Goal: Task Accomplishment & Management: Use online tool/utility

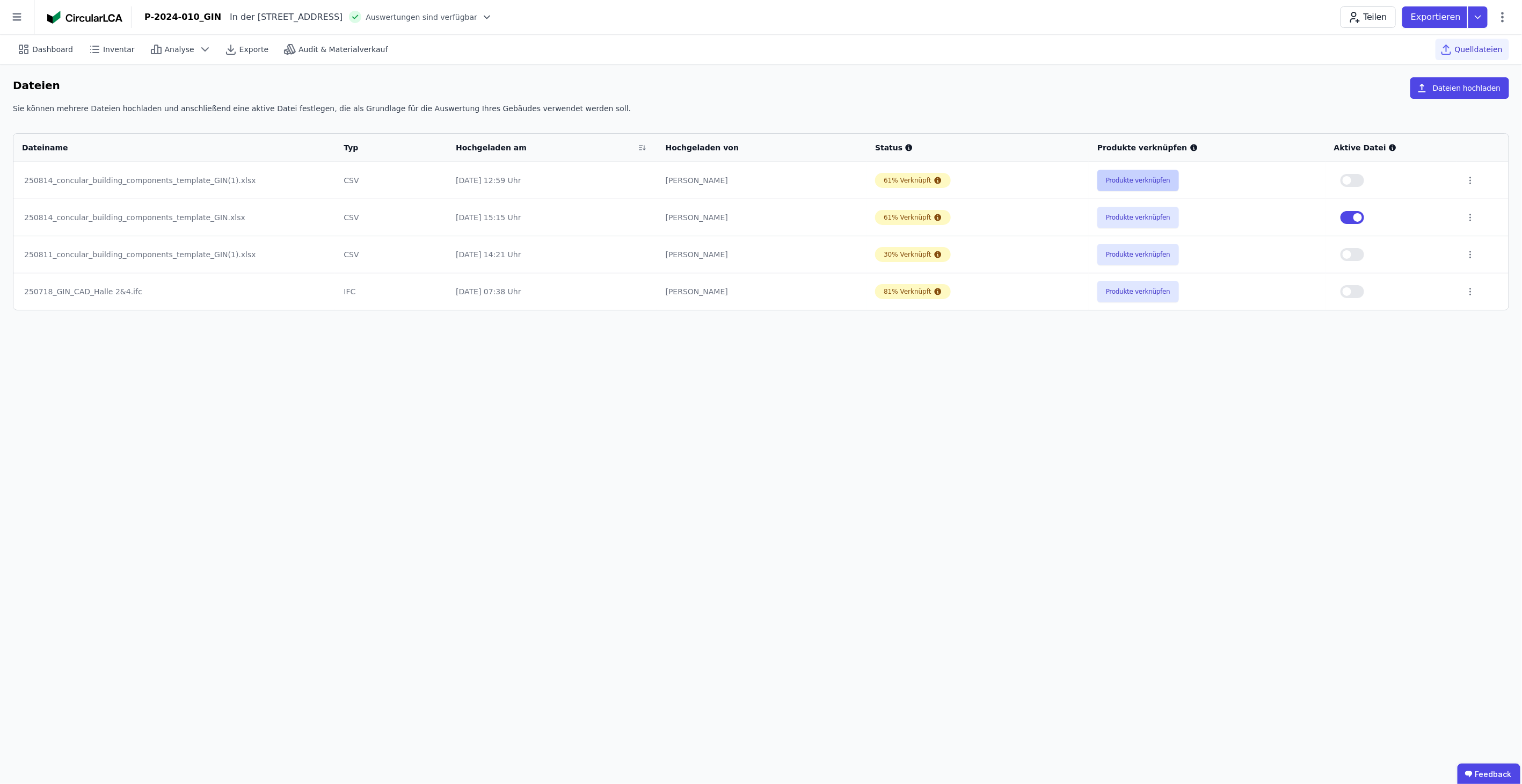
click at [1126, 178] on button "Produkte verknüpfen" at bounding box center [1138, 180] width 82 height 21
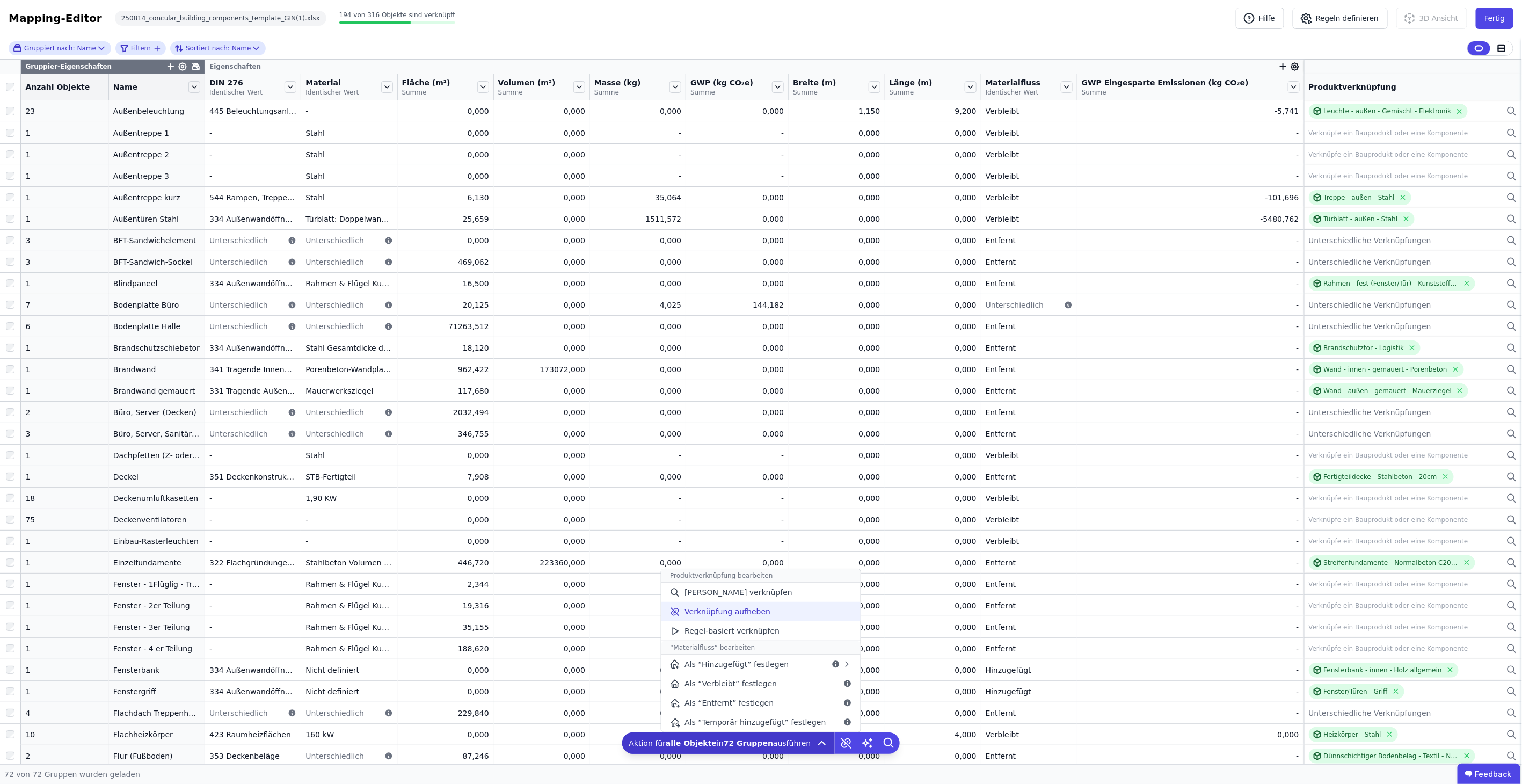
click at [759, 614] on span "Verknüpfung aufheben" at bounding box center [727, 611] width 86 height 11
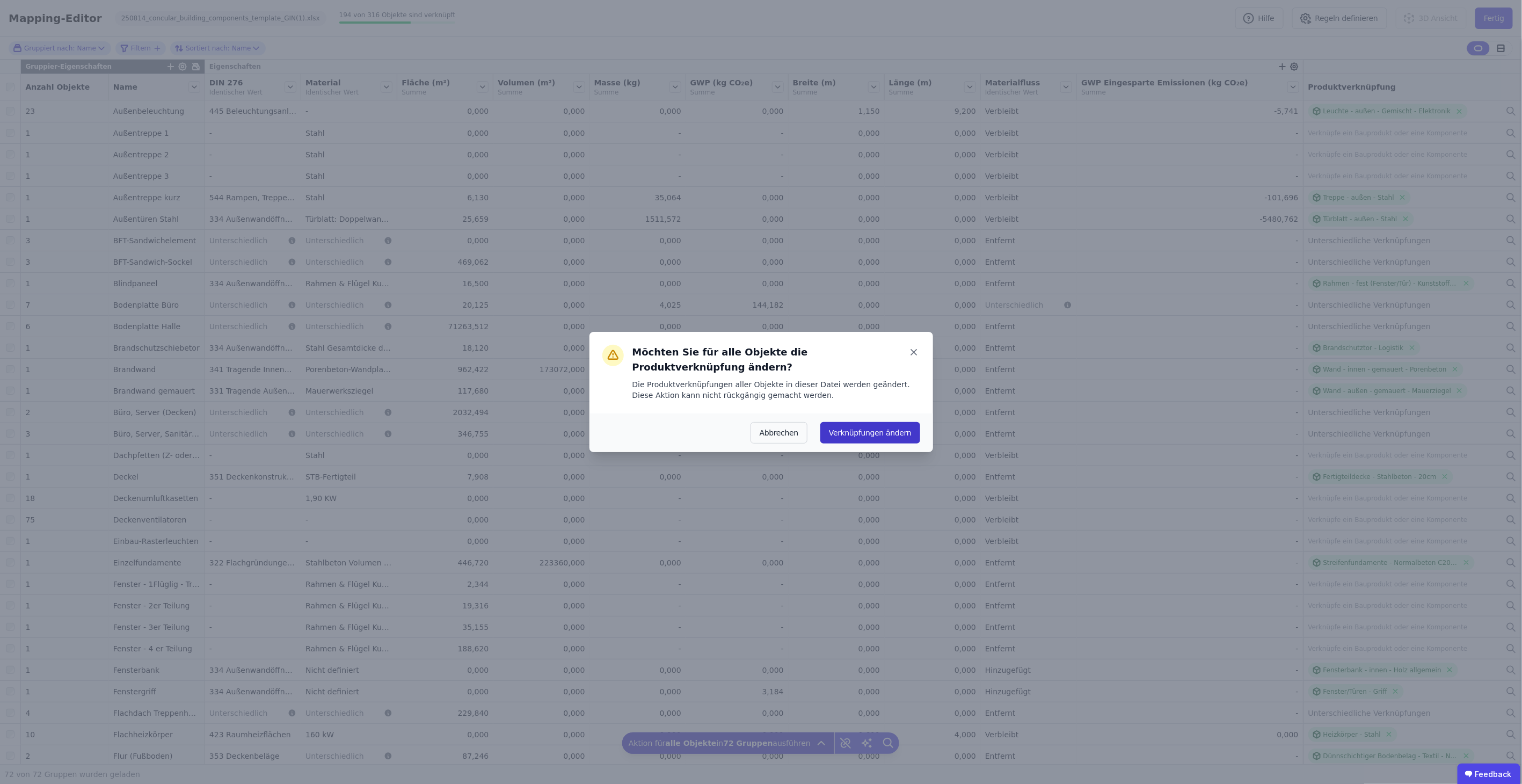
click at [861, 422] on button "Verknüpfungen ändern" at bounding box center [870, 432] width 99 height 21
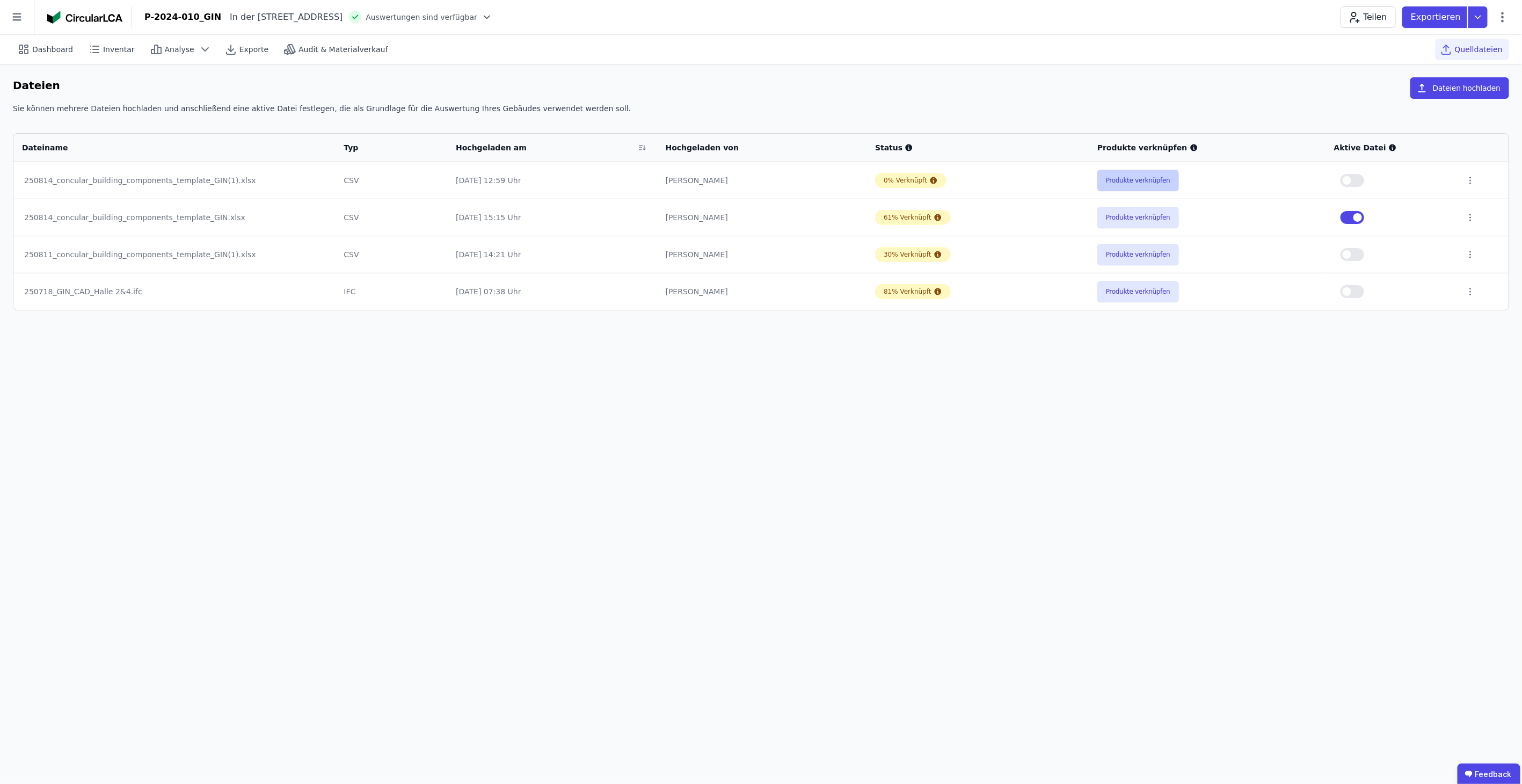
click at [1127, 177] on button "Produkte verknüpfen" at bounding box center [1138, 180] width 82 height 21
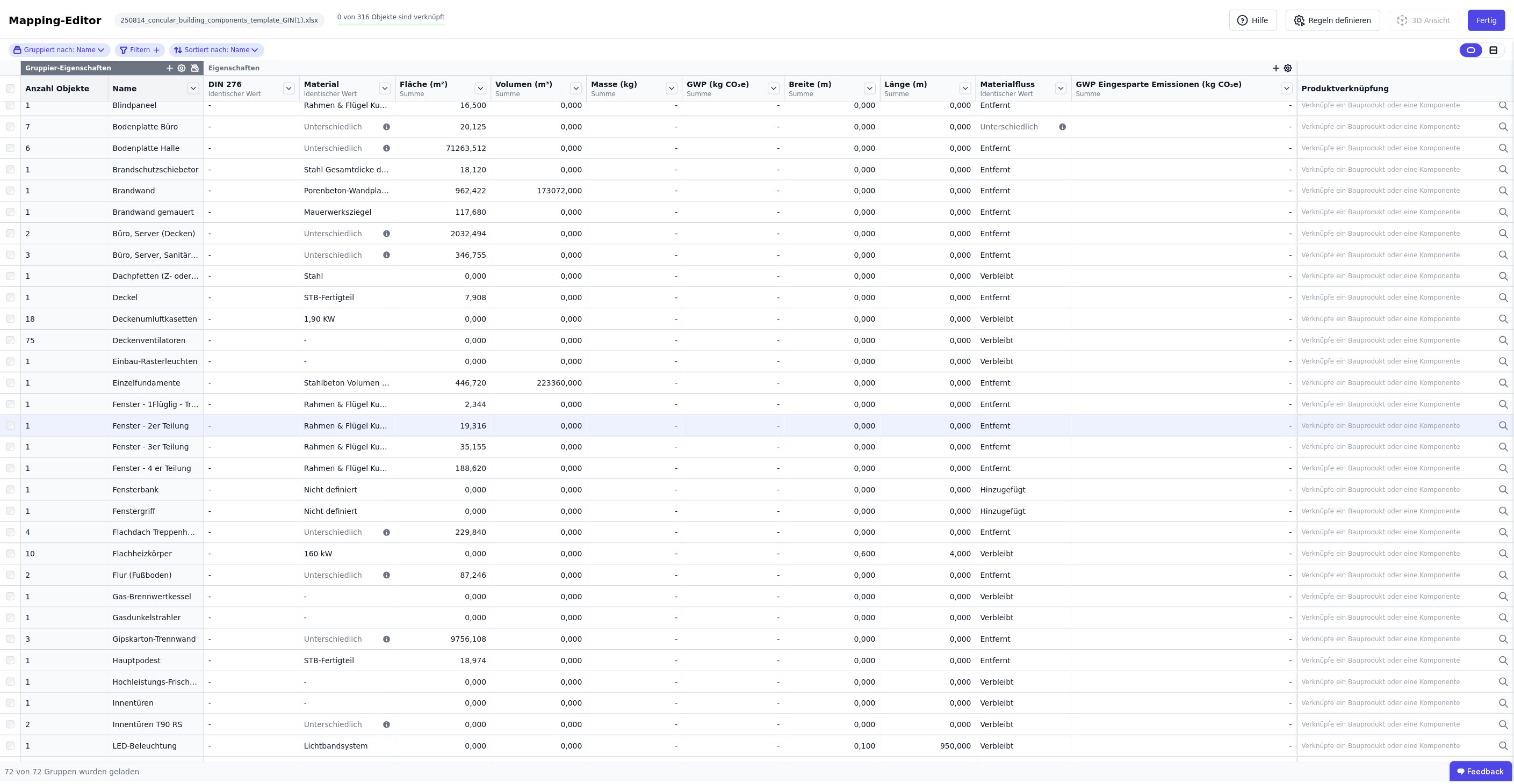
scroll to position [238, 0]
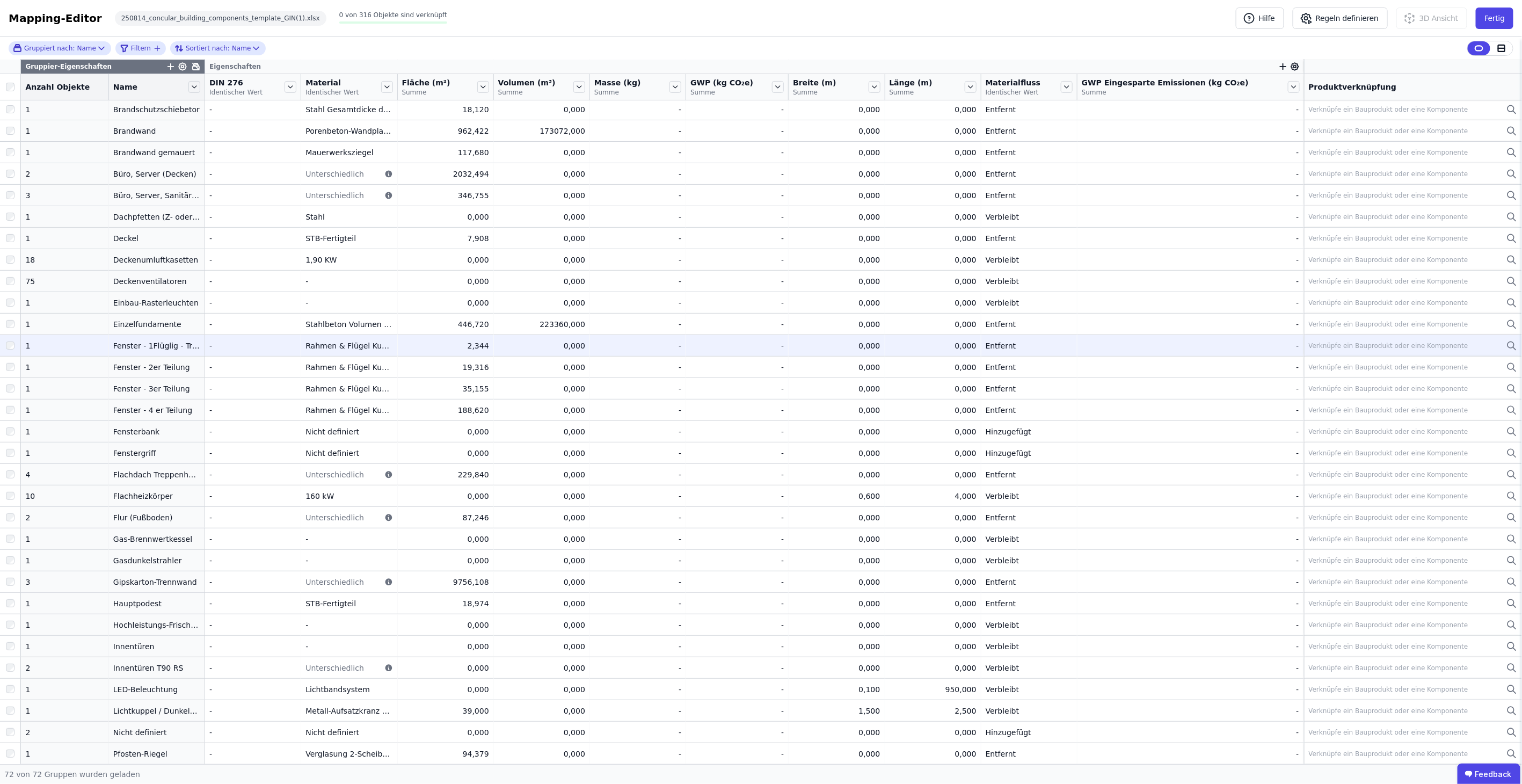
click at [1313, 348] on div "Verknüpfe ein Bauprodukt oder eine Komponente" at bounding box center [1388, 346] width 160 height 9
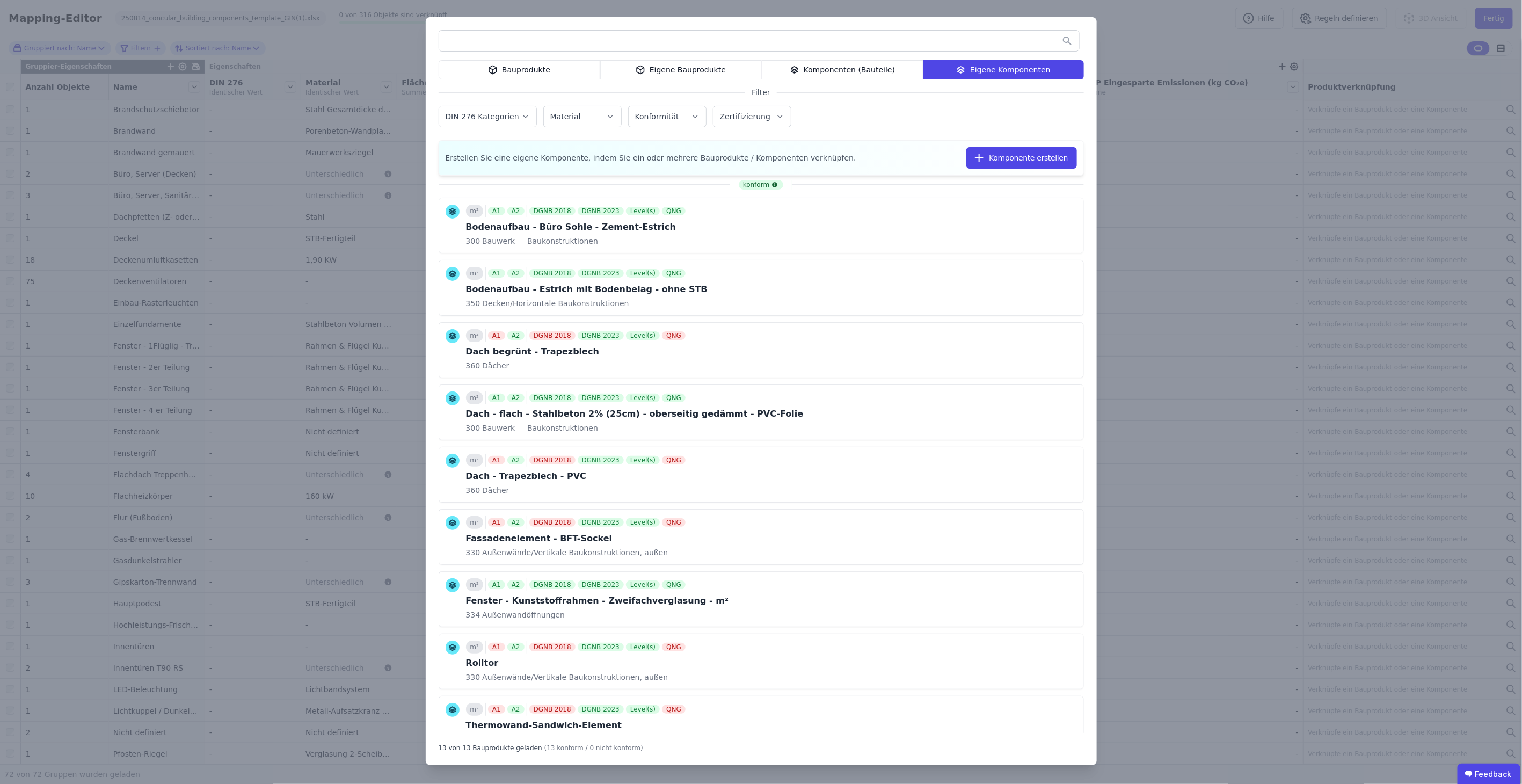
click at [799, 66] on icon at bounding box center [795, 70] width 9 height 13
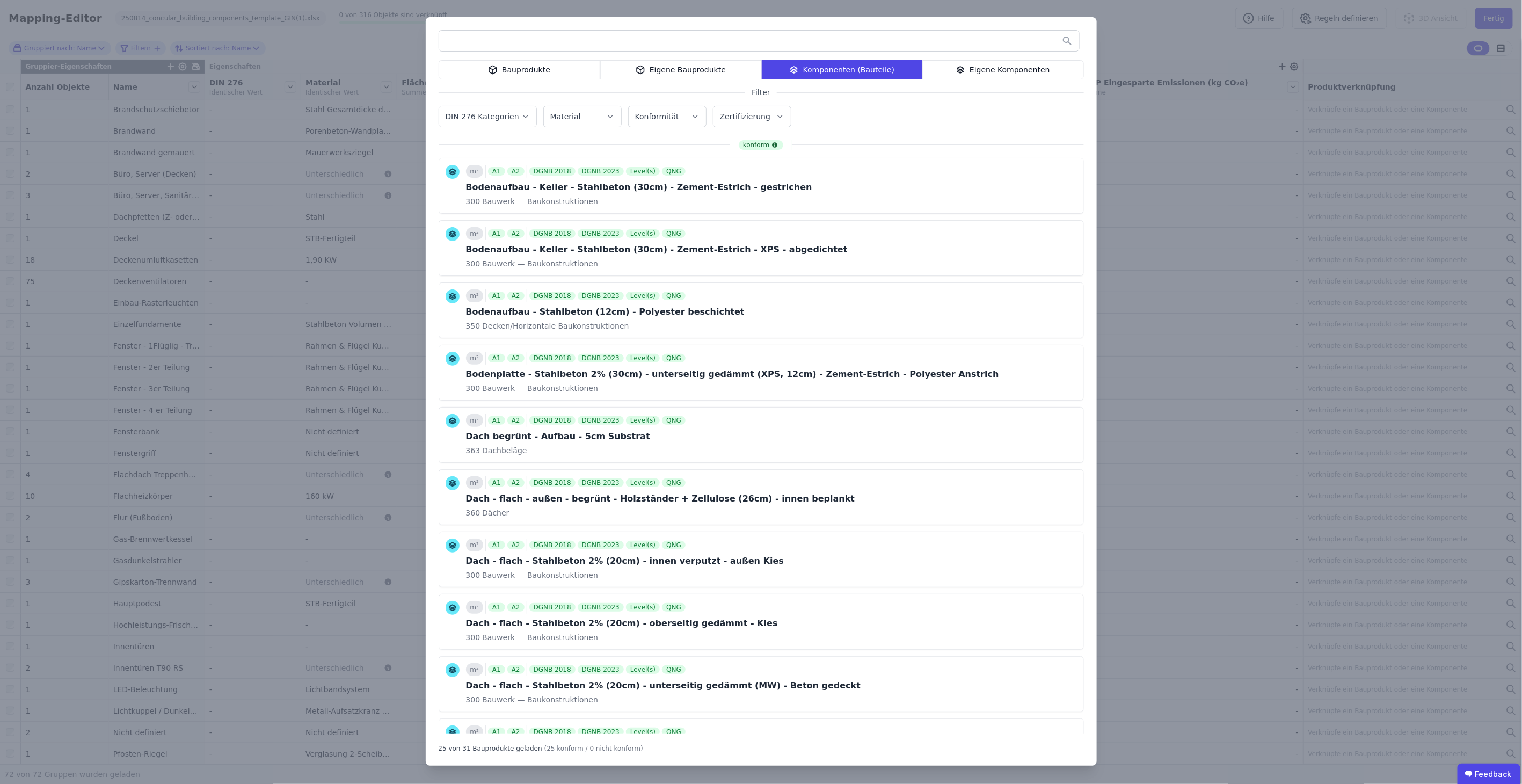
click at [797, 44] on input "text" at bounding box center [759, 41] width 640 height 19
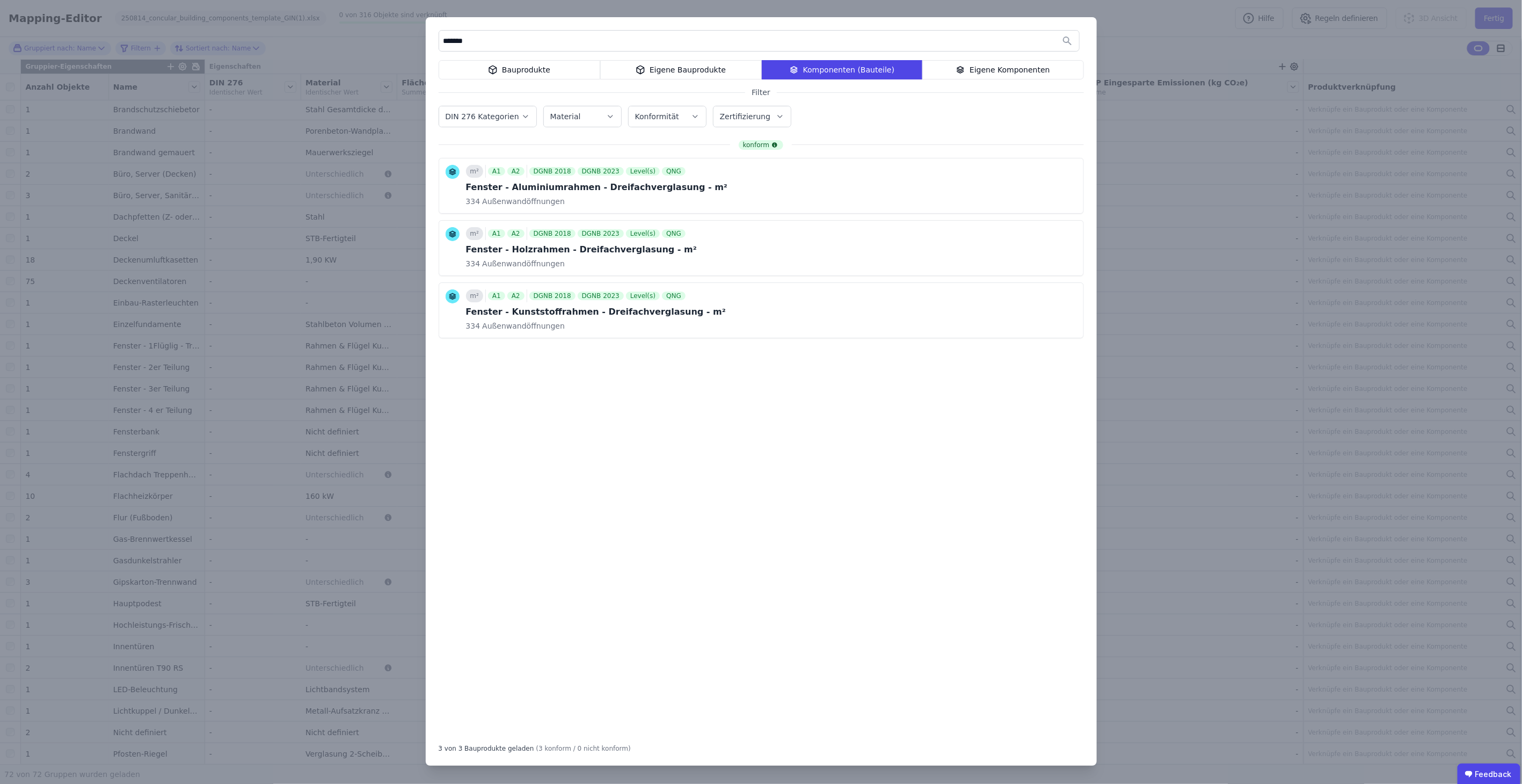
type input "*******"
click at [993, 58] on div "******* Bauprodukte Eigene Bauprodukte Komponenten (Bauteile) Eigene Komponente…" at bounding box center [762, 391] width 671 height 749
click at [990, 67] on div "Eigene Komponenten" at bounding box center [1003, 70] width 162 height 19
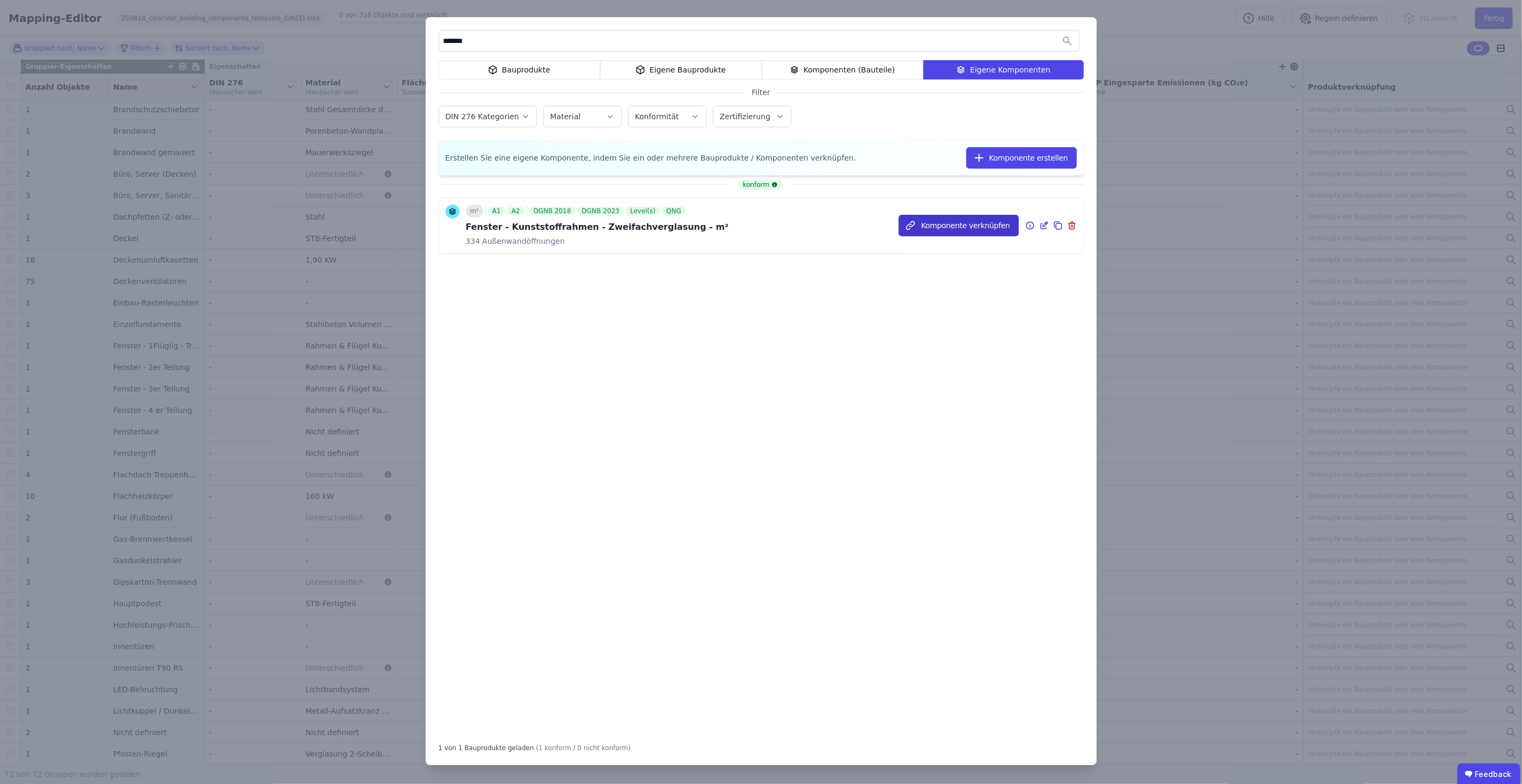
click at [963, 226] on button "Komponente verknüpfen" at bounding box center [959, 225] width 121 height 21
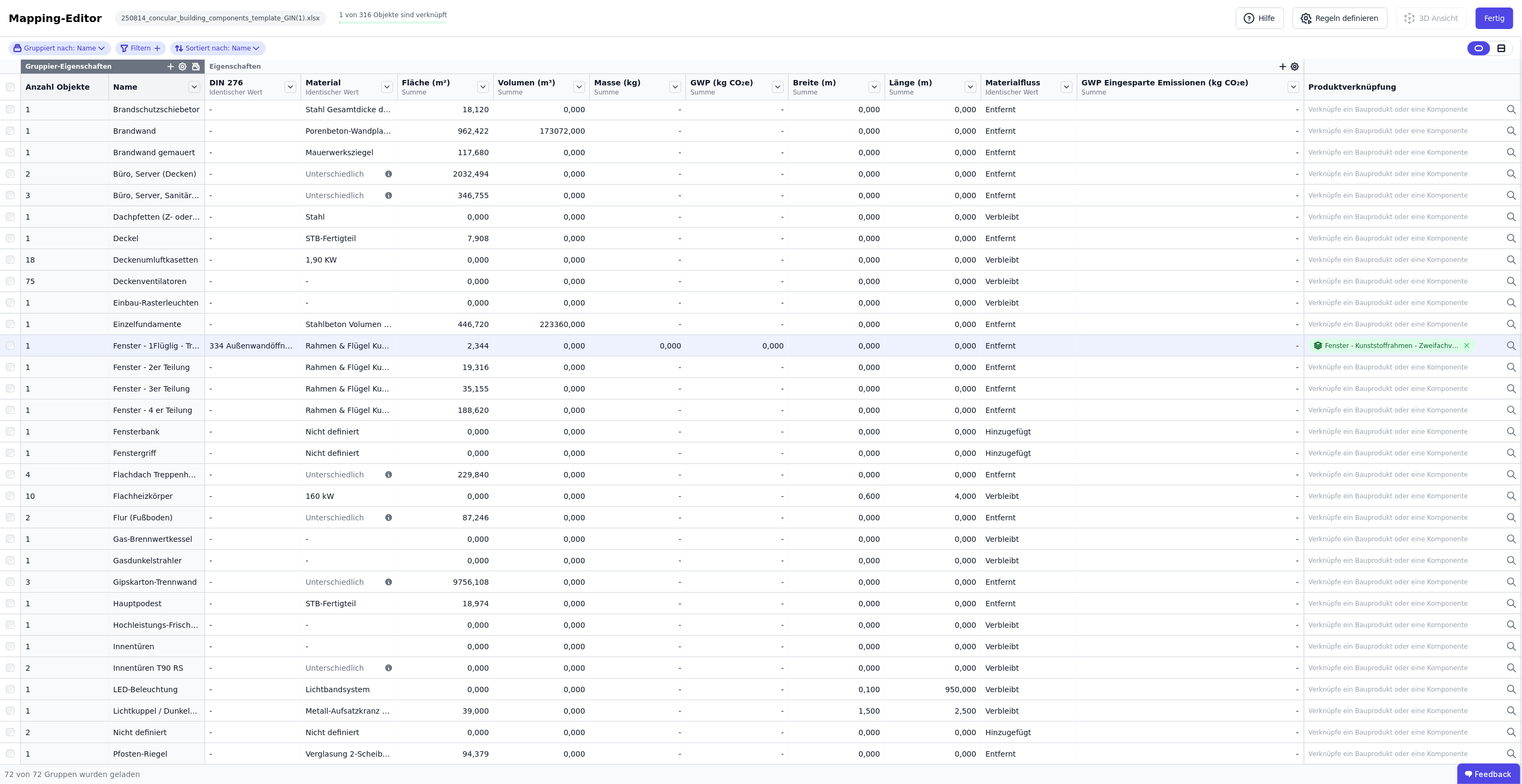
click at [1023, 348] on div "Entfernt" at bounding box center [1029, 346] width 87 height 11
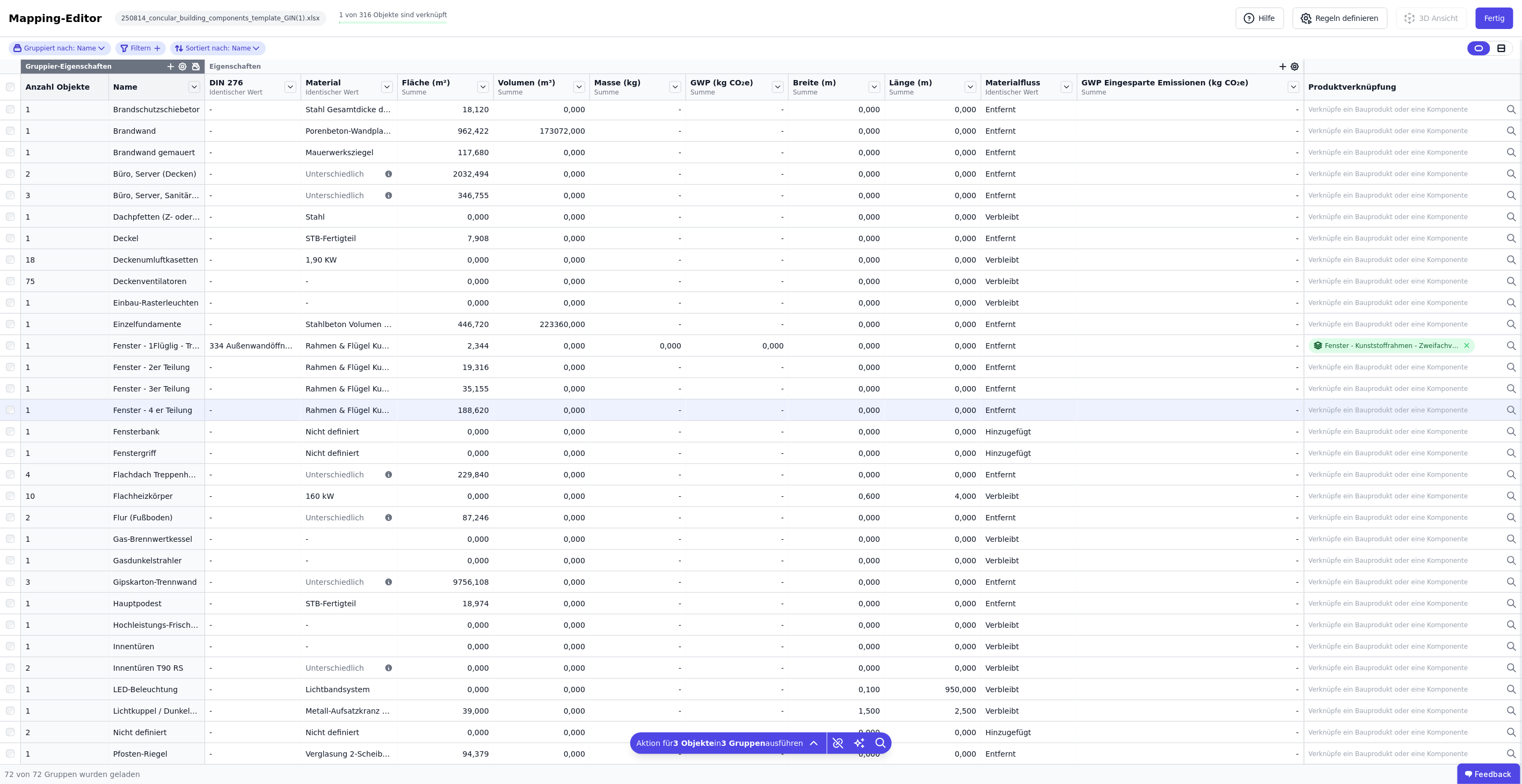
drag, startPoint x: 15, startPoint y: 405, endPoint x: 15, endPoint y: 393, distance: 12.0
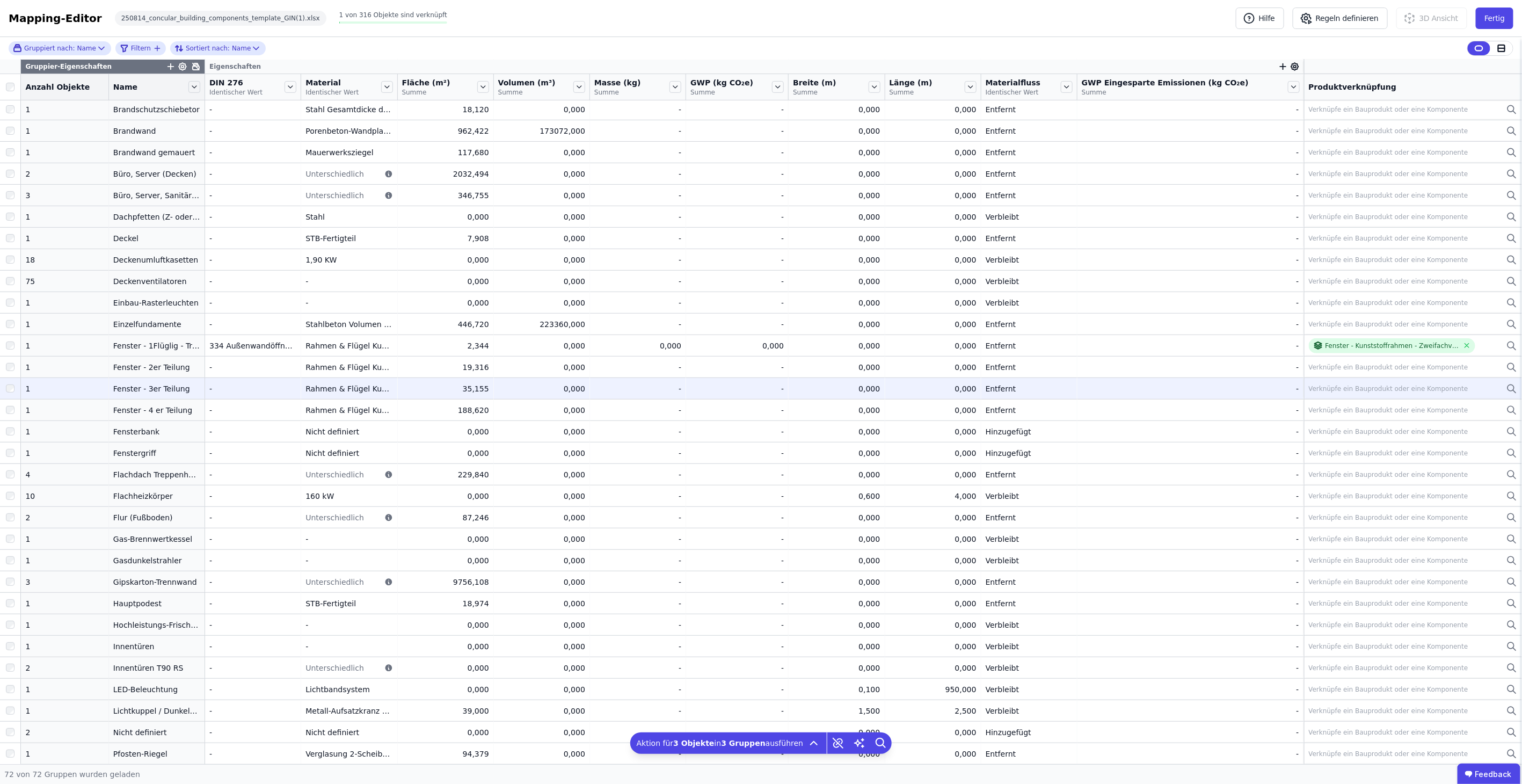
click at [15, 406] on div at bounding box center [10, 410] width 21 height 19
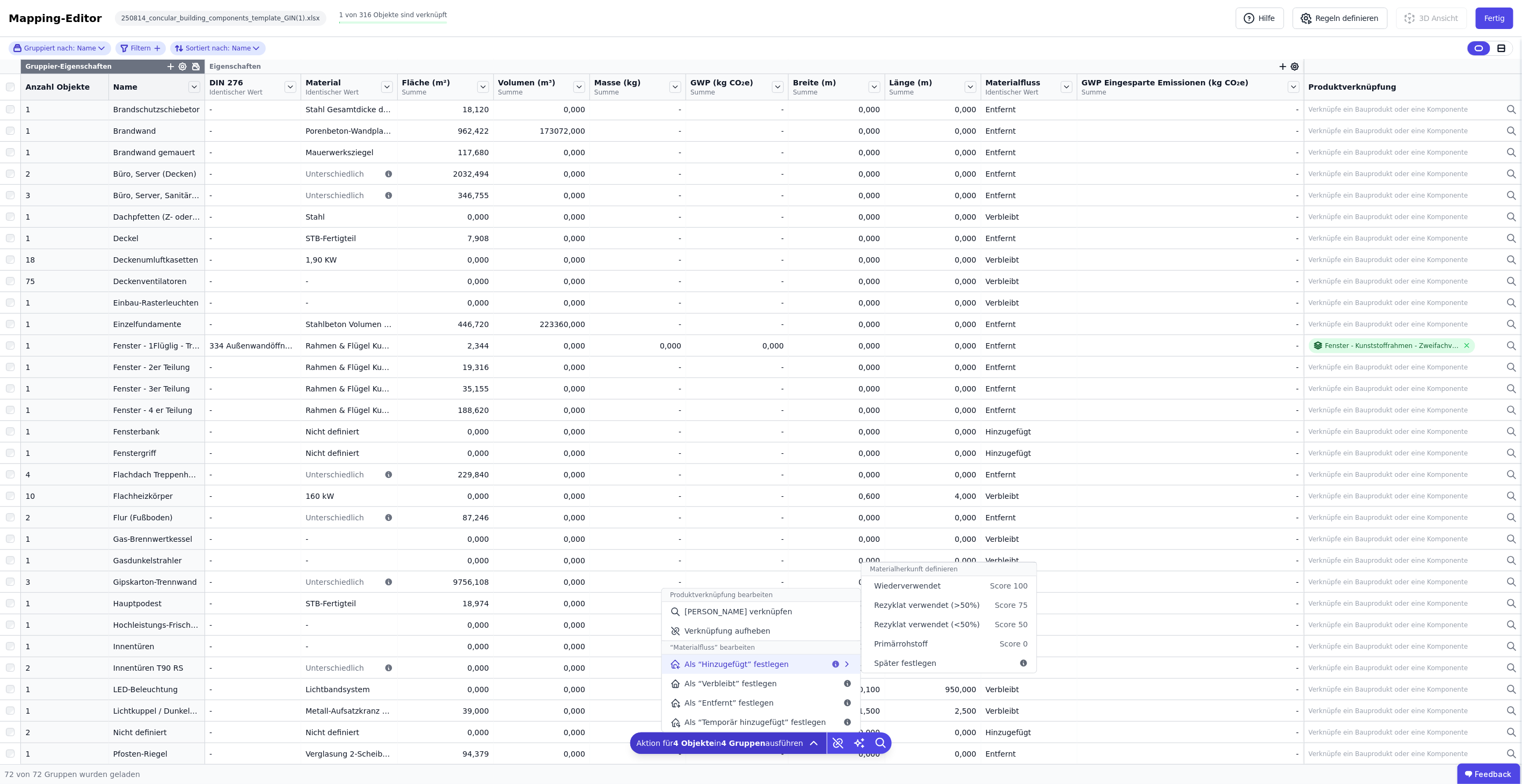
click at [772, 671] on div "Als “Hinzugefügt” festlegen Materialherkunft definieren Wiederverwendet Score 1…" at bounding box center [760, 664] width 199 height 19
click at [897, 648] on span "Primärrohstoff" at bounding box center [901, 643] width 53 height 11
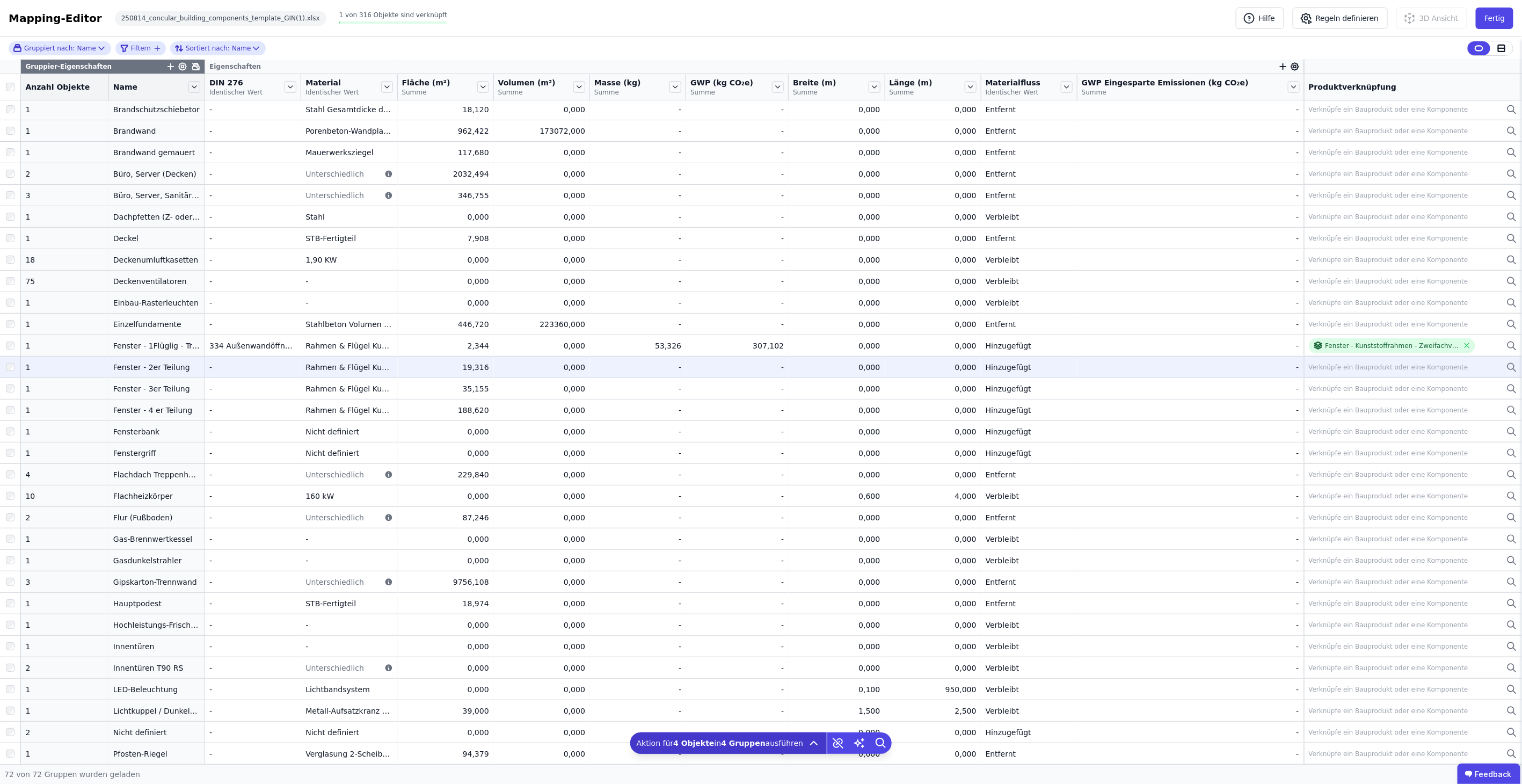
click at [1363, 363] on div "Verknüpfe ein Bauprodukt oder eine Komponente" at bounding box center [1388, 367] width 160 height 9
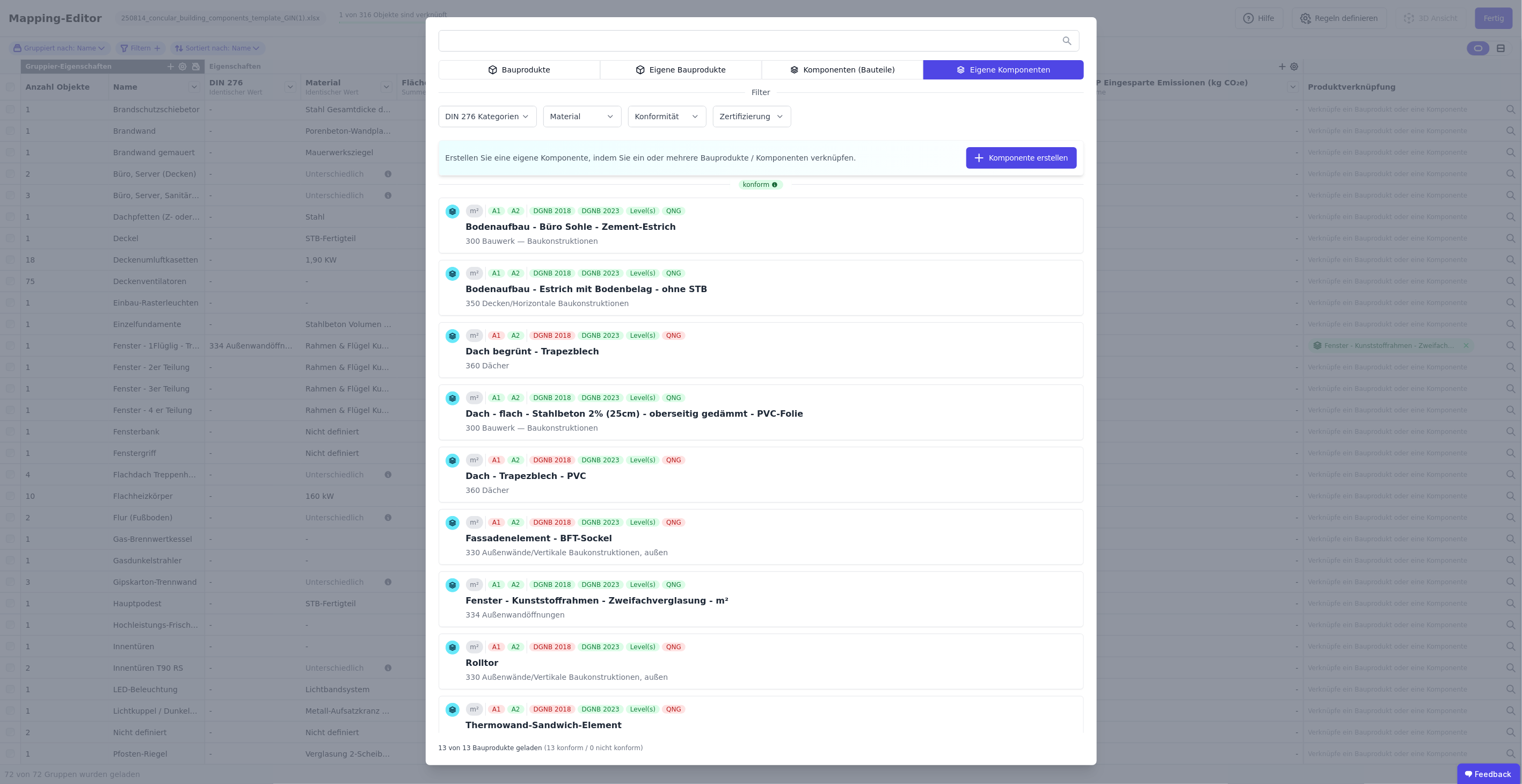
click at [867, 47] on input "text" at bounding box center [759, 41] width 640 height 19
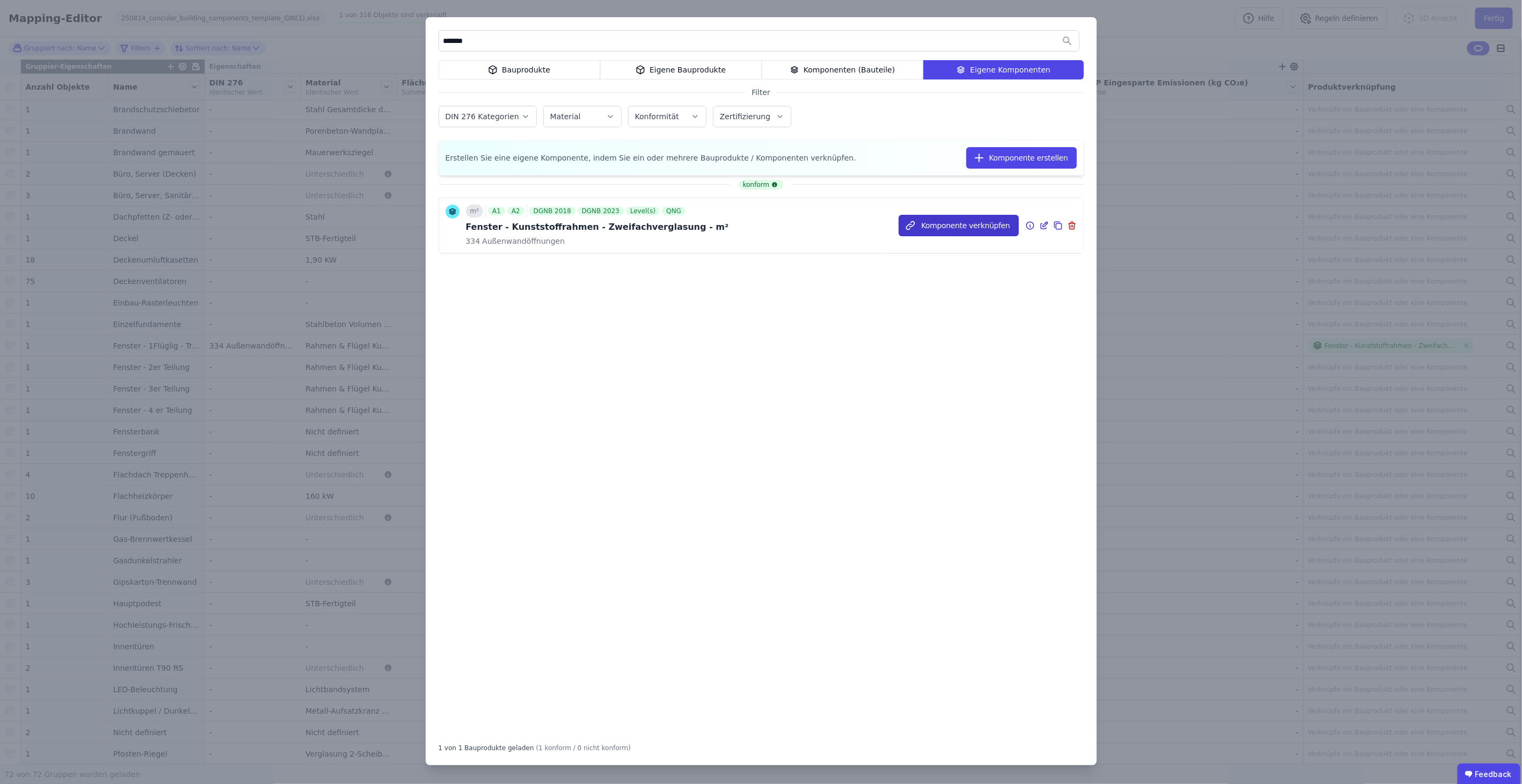
type input "*******"
click at [976, 227] on button "Komponente verknüpfen" at bounding box center [959, 225] width 121 height 21
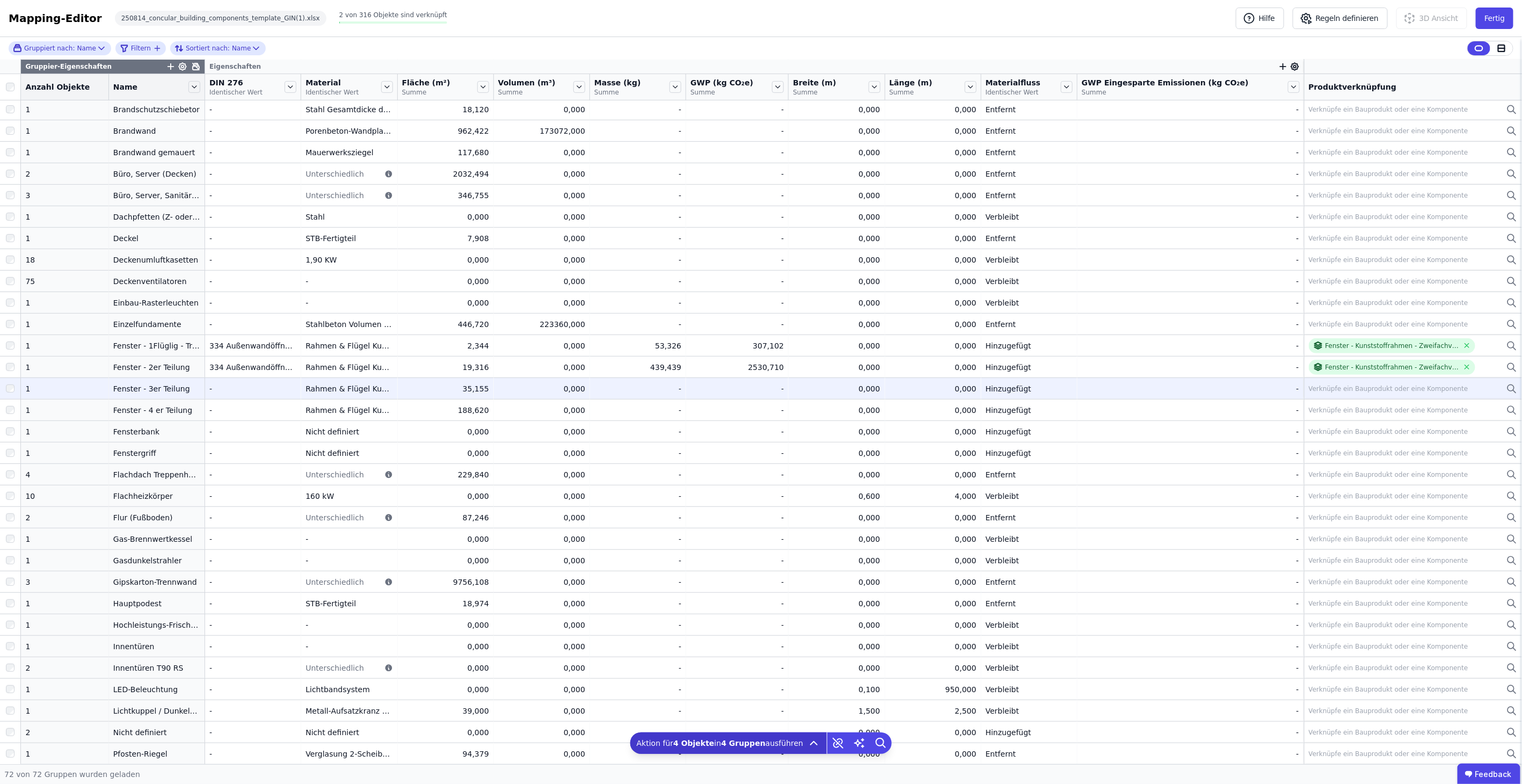
click at [1385, 385] on div "Verknüpfe ein Bauprodukt oder eine Komponente" at bounding box center [1388, 389] width 160 height 9
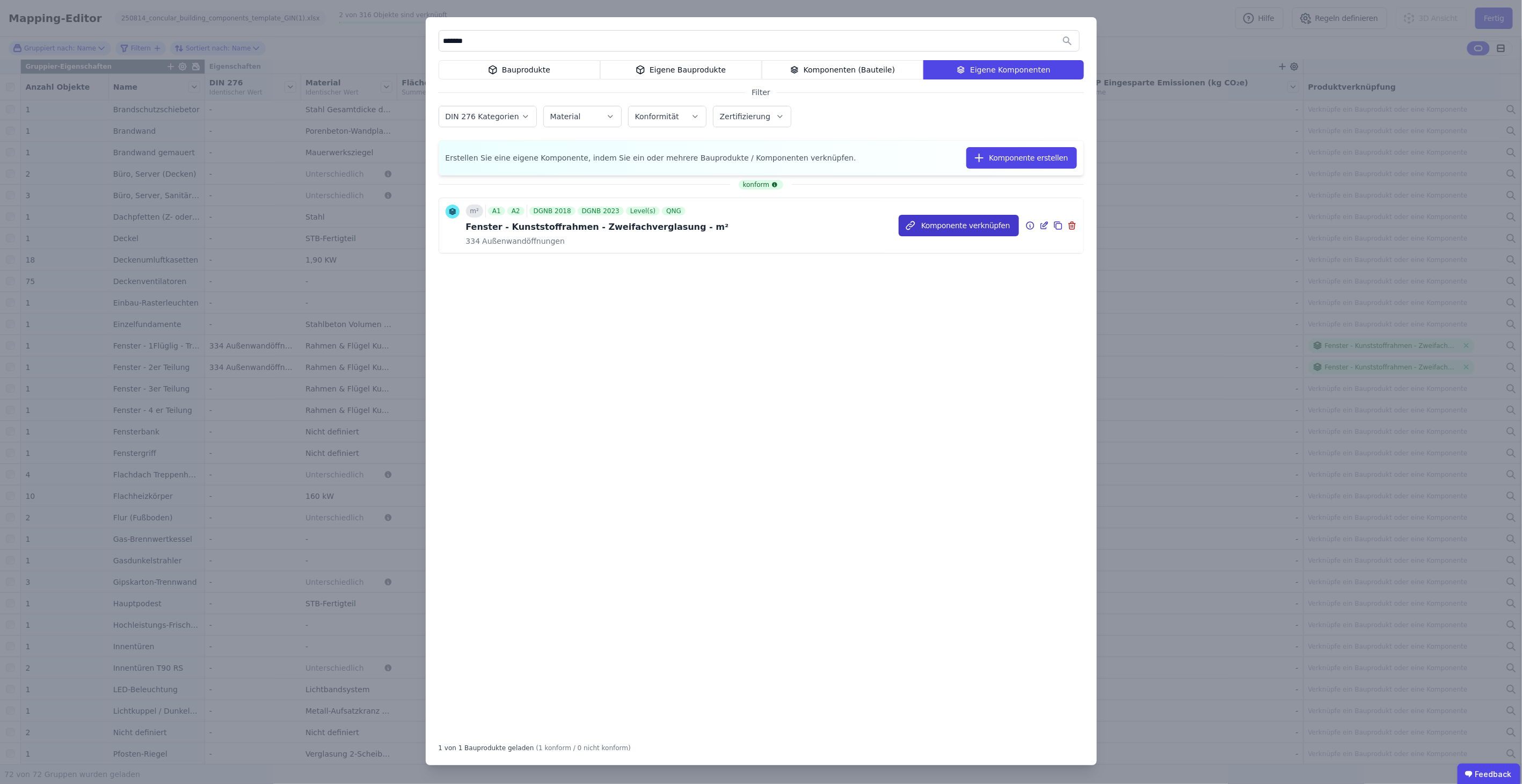
type input "*******"
click at [0, 0] on button "Komponente verknüpfen" at bounding box center [0, 0] width 0 height 0
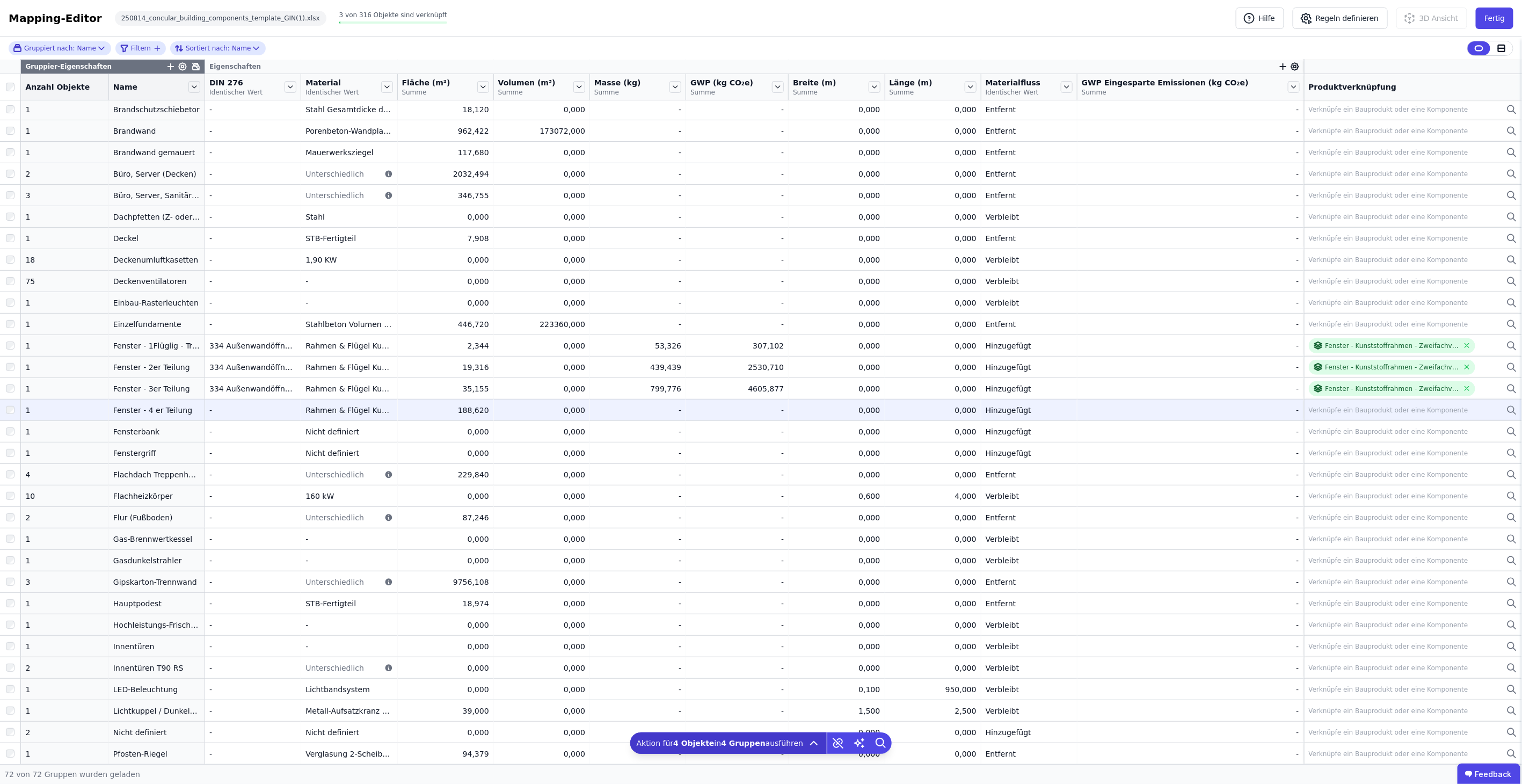
click at [1331, 408] on div "Verknüpfe ein Bauprodukt oder eine Komponente" at bounding box center [1388, 410] width 160 height 9
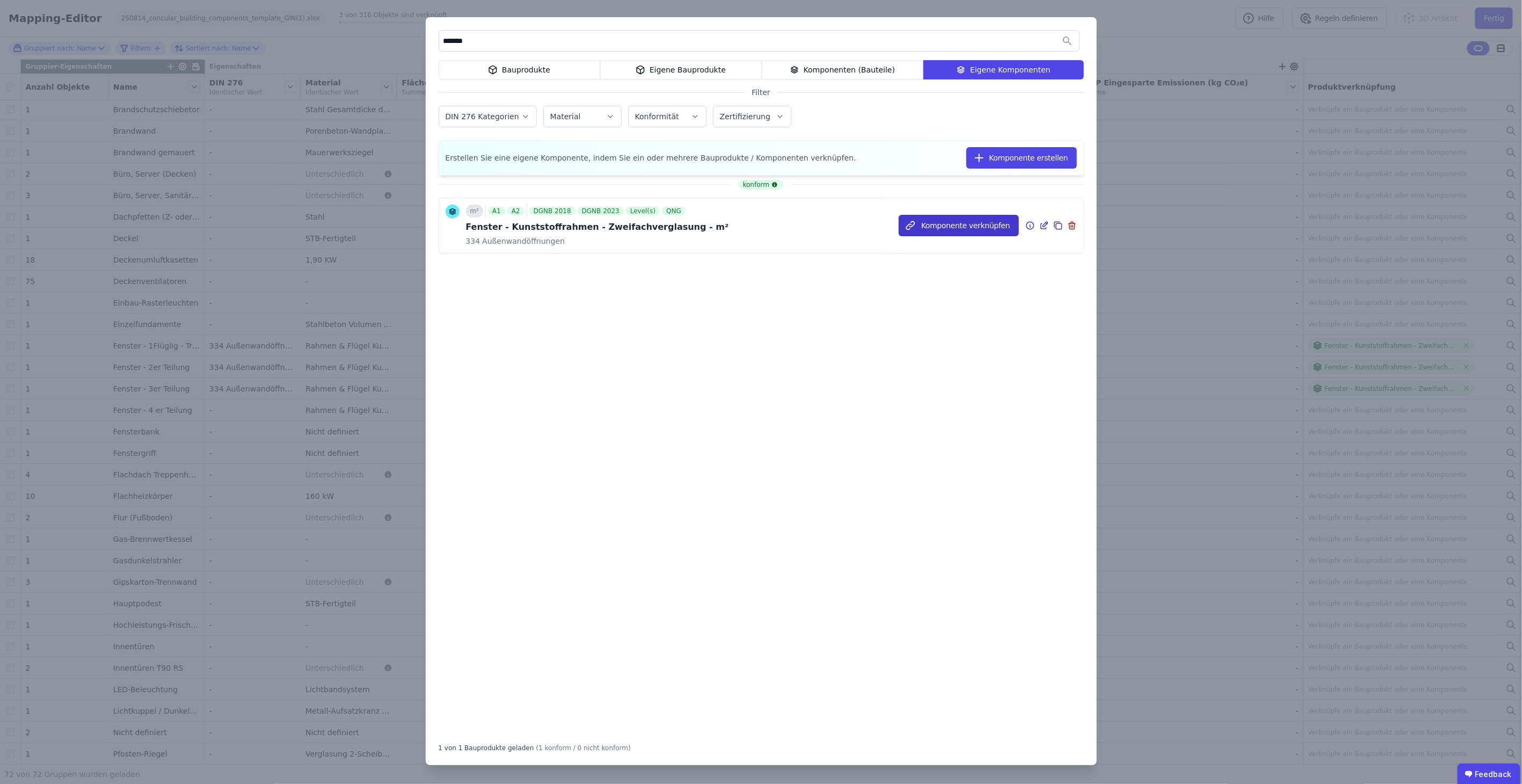
type input "*******"
click at [996, 221] on button "Komponente verknüpfen" at bounding box center [959, 225] width 121 height 21
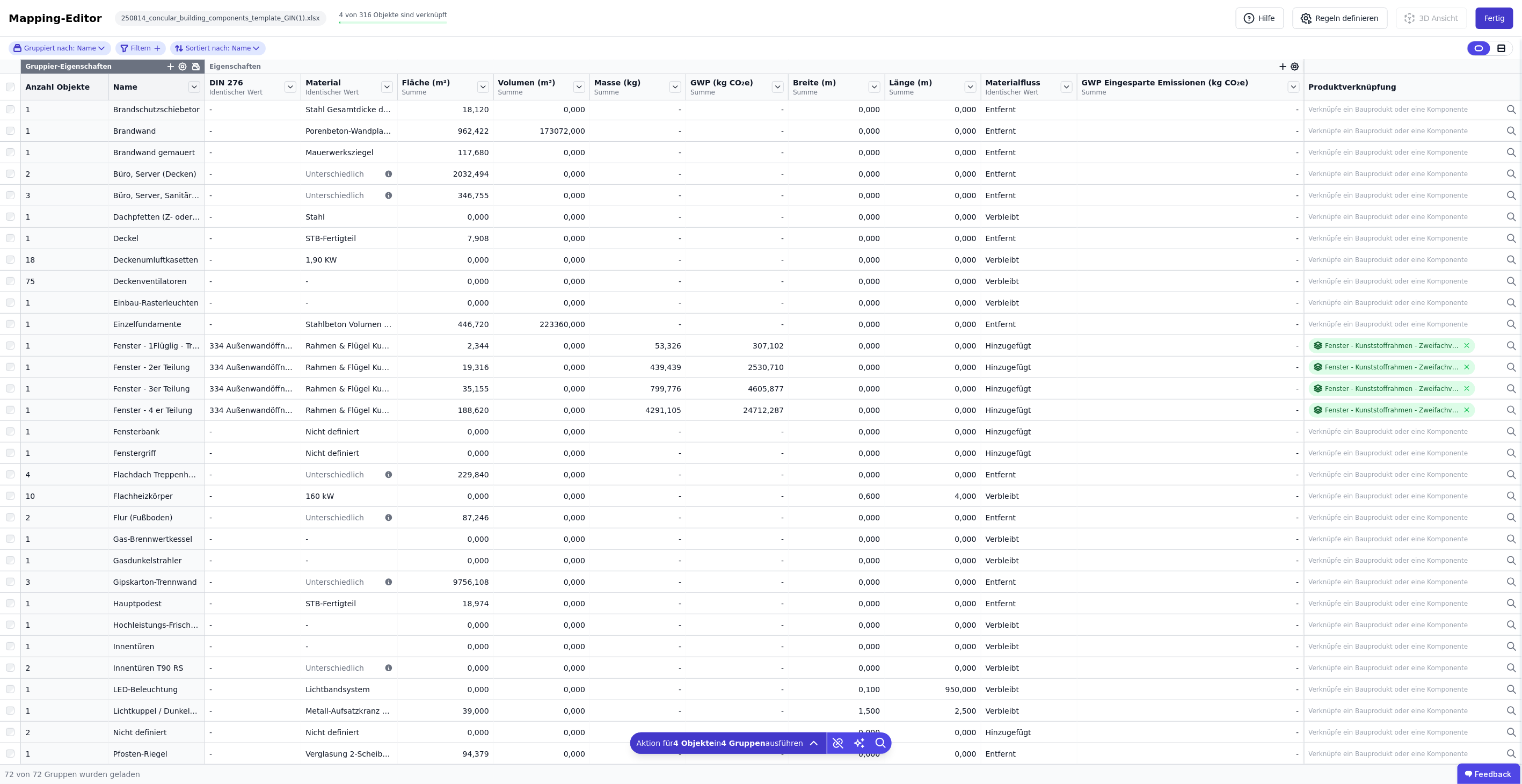
click at [1503, 15] on button "Fertig" at bounding box center [1495, 18] width 38 height 21
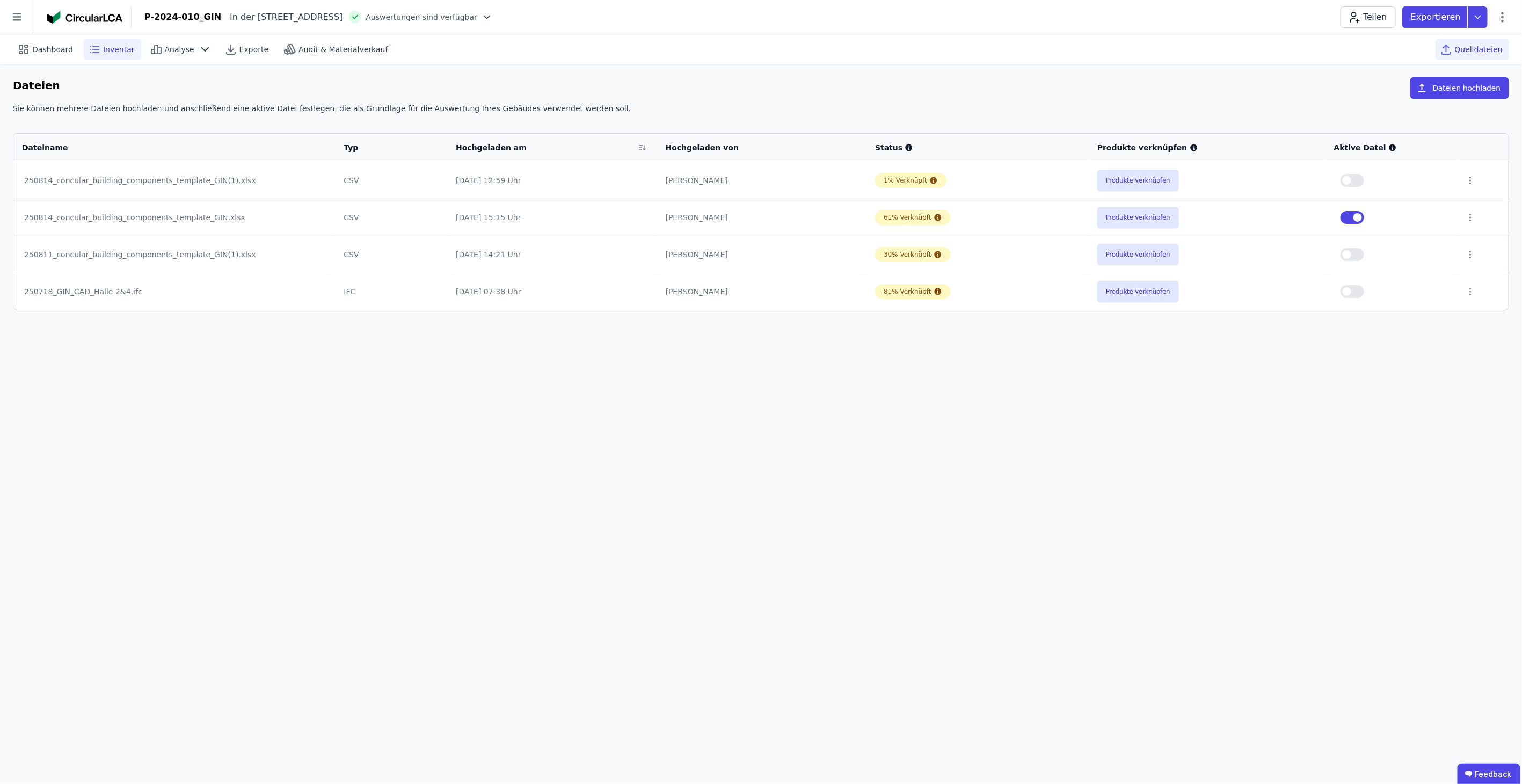
click at [103, 53] on span "Inventar" at bounding box center [119, 50] width 32 height 11
